Goal: Find specific page/section: Find specific page/section

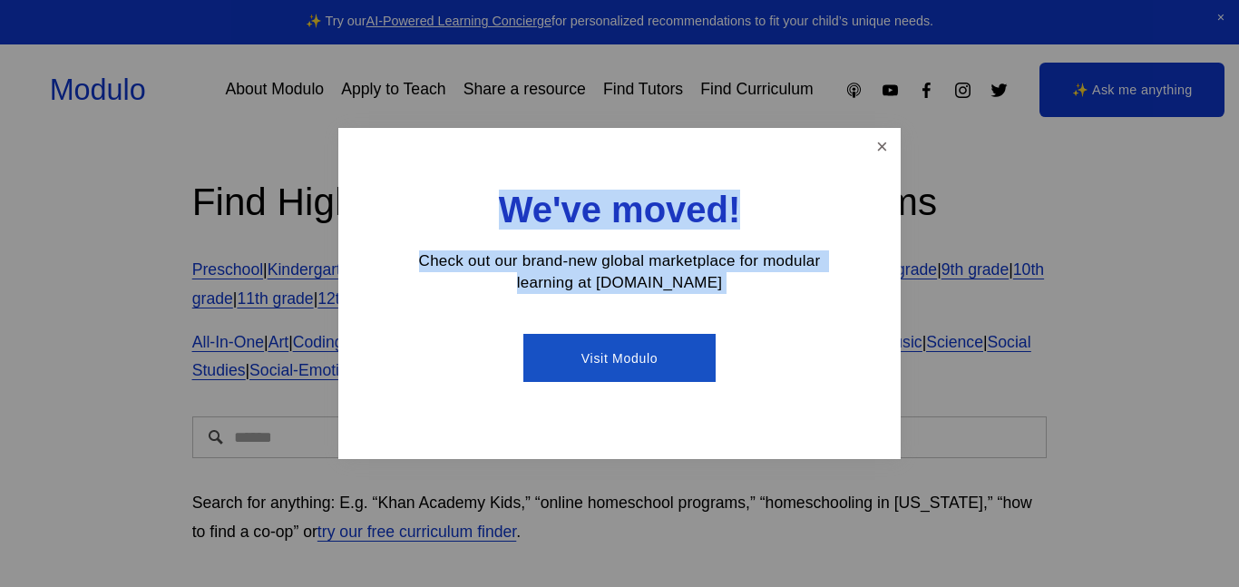
drag, startPoint x: 883, startPoint y: 151, endPoint x: 526, endPoint y: 320, distance: 394.8
click at [526, 320] on div "We've moved! Check out our brand-new global marketplace for modular learning at…" at bounding box center [619, 293] width 562 height 331
click at [573, 374] on link "Visit Modulo" at bounding box center [618, 358] width 191 height 48
click at [892, 141] on link "Close" at bounding box center [882, 147] width 32 height 32
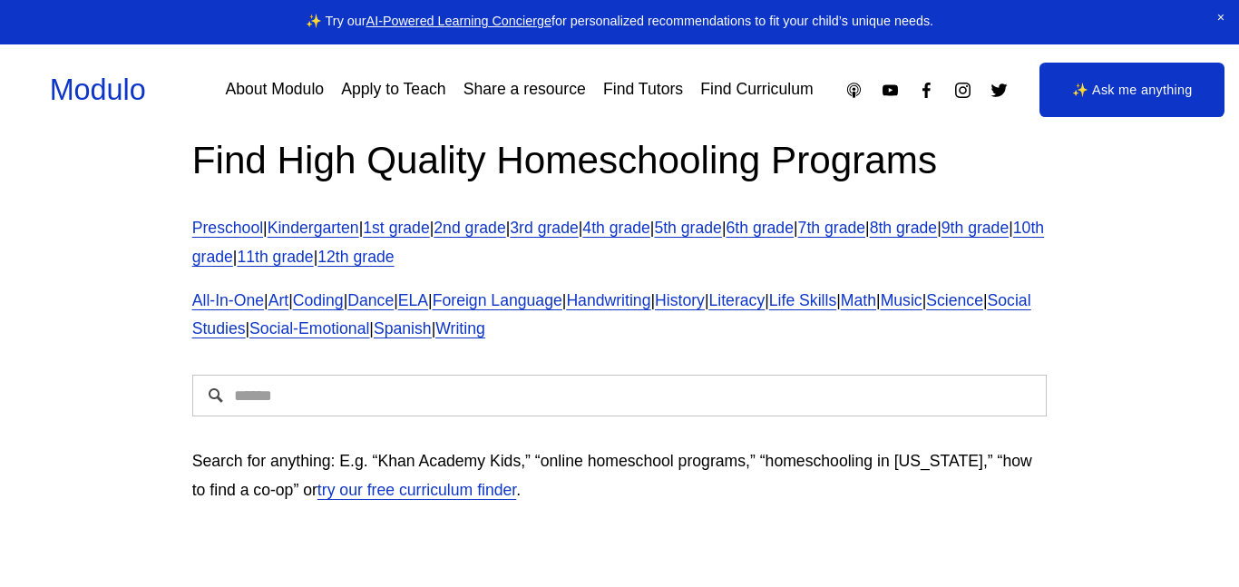
scroll to position [35, 0]
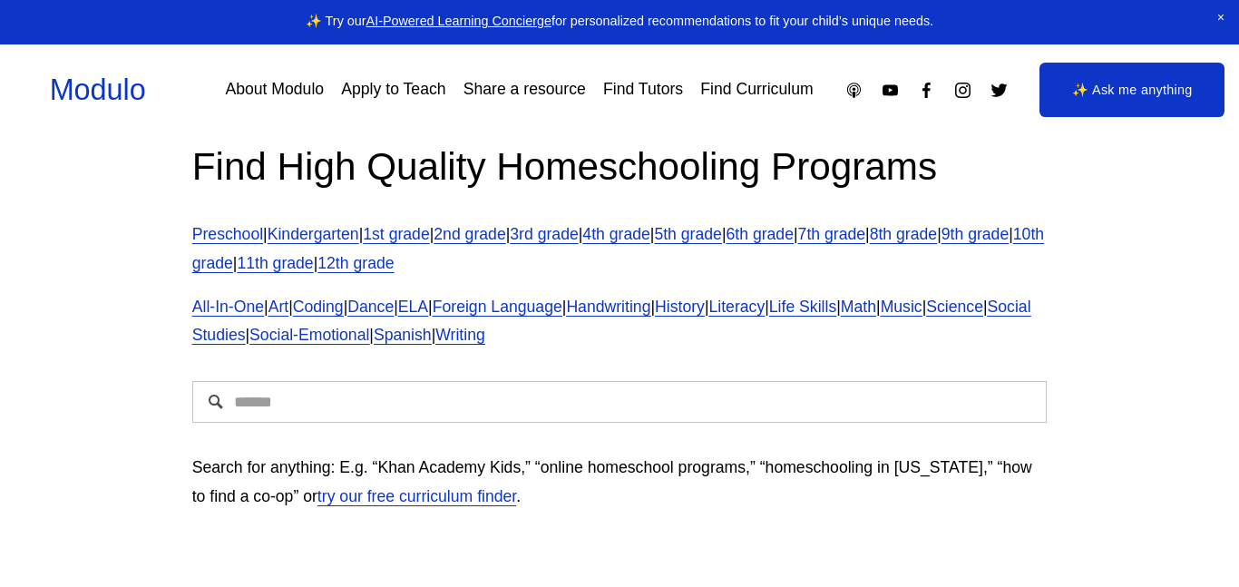
click at [937, 234] on link "8th grade" at bounding box center [903, 234] width 67 height 18
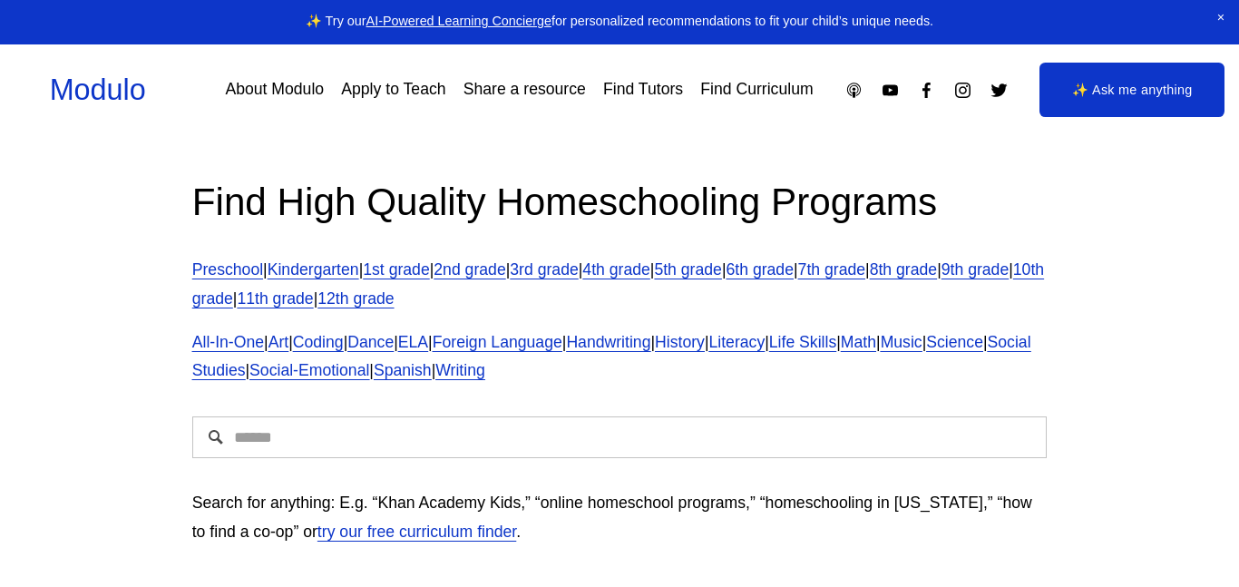
click at [937, 269] on link "8th grade" at bounding box center [903, 269] width 67 height 18
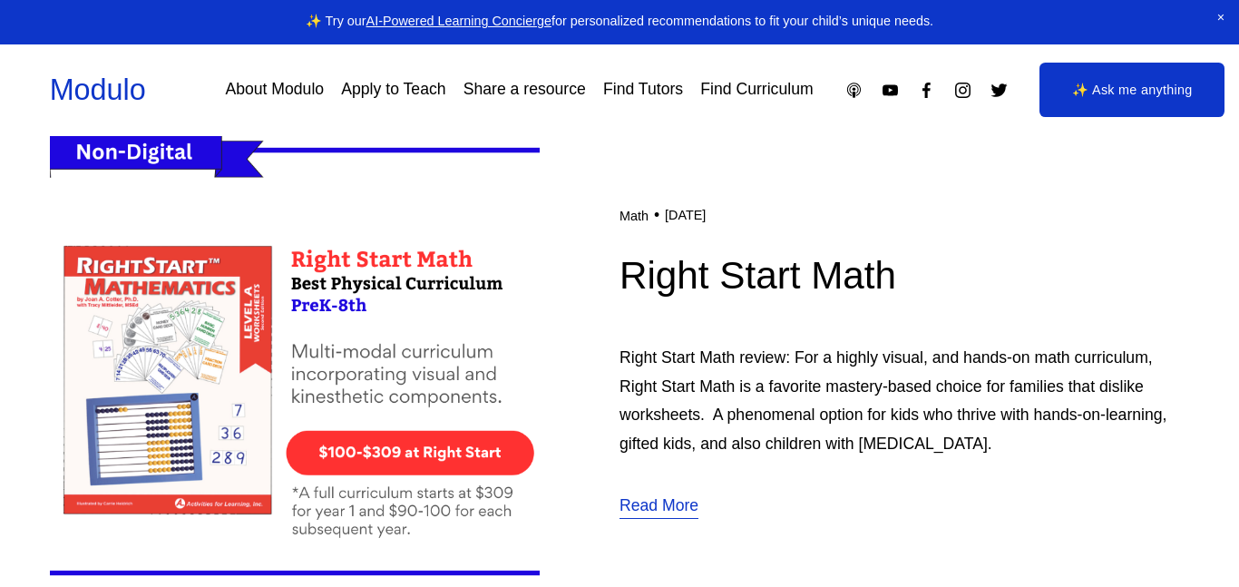
scroll to position [3703, 0]
